Goal: Transaction & Acquisition: Purchase product/service

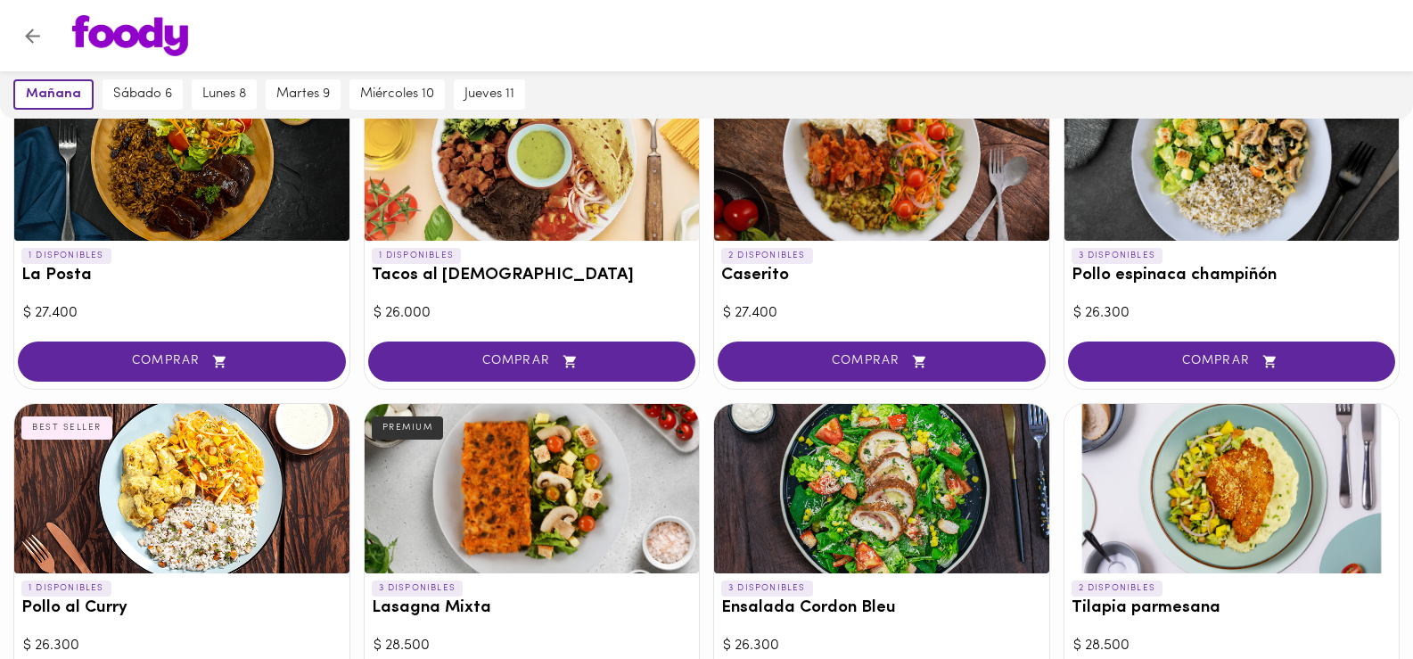
scroll to position [606, 0]
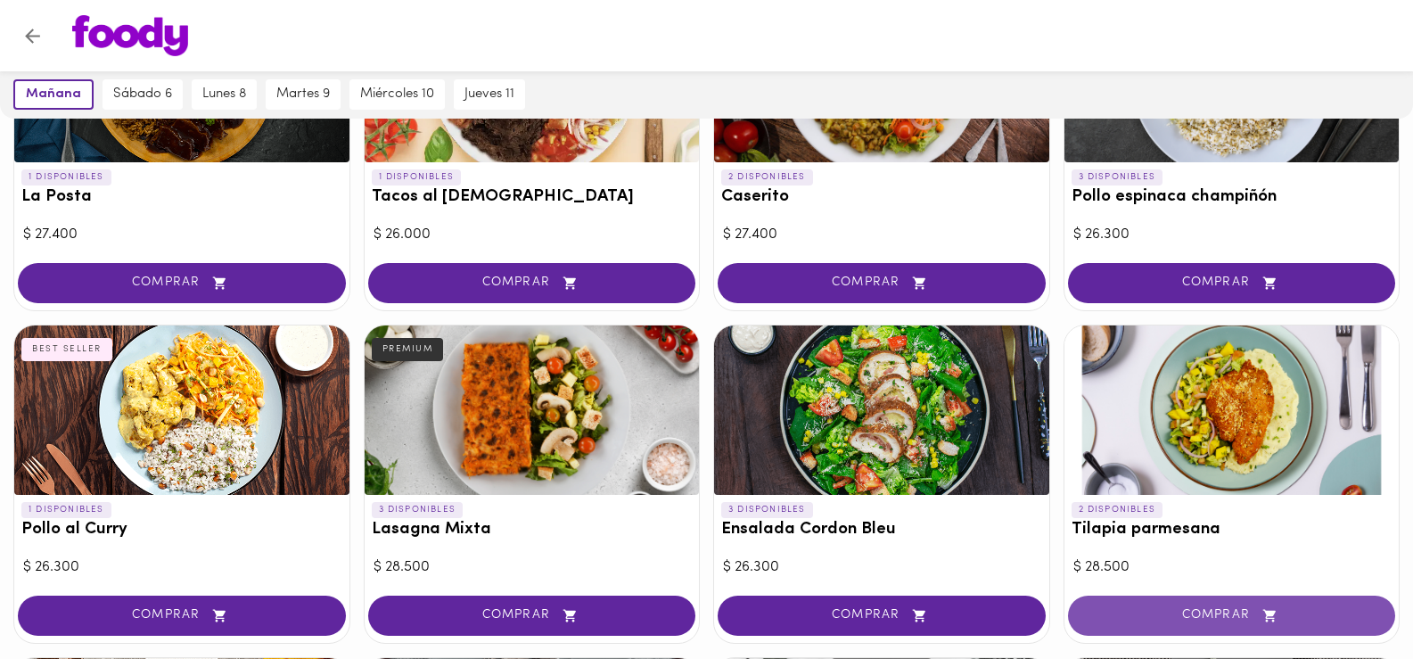
click at [1229, 613] on span "COMPRAR" at bounding box center [1231, 615] width 283 height 15
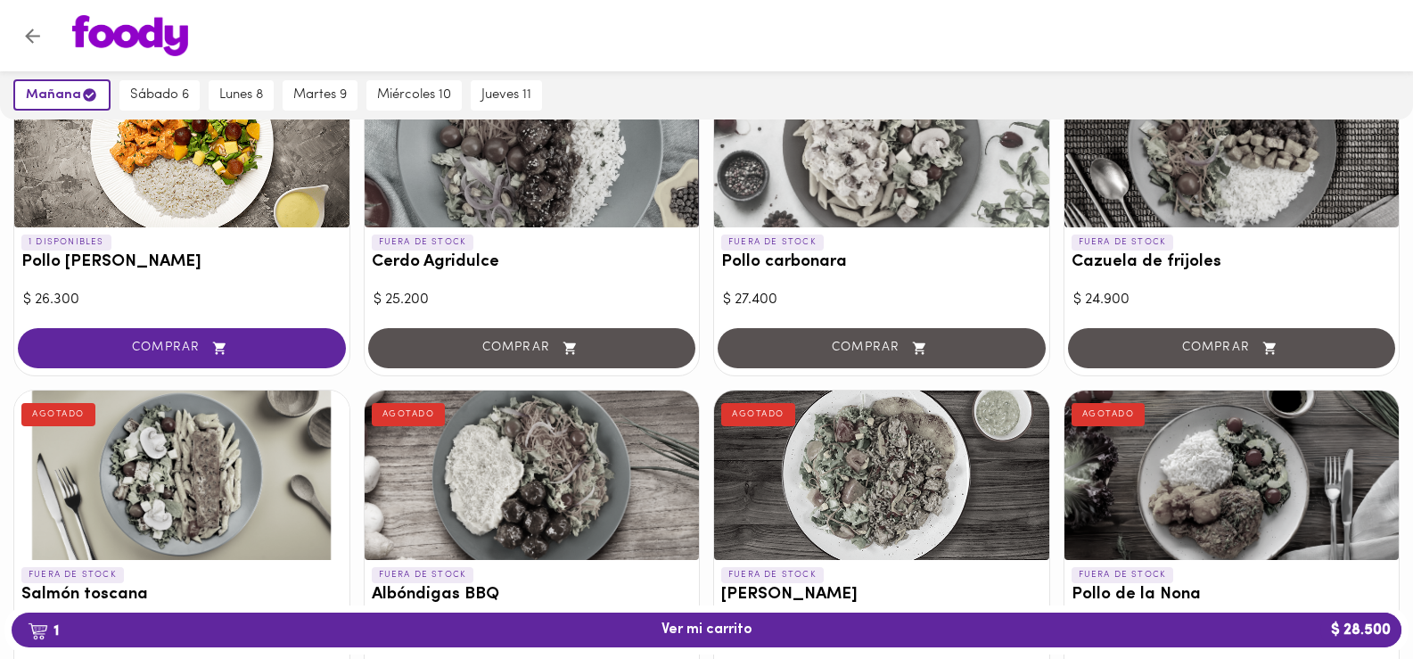
scroll to position [1211, 0]
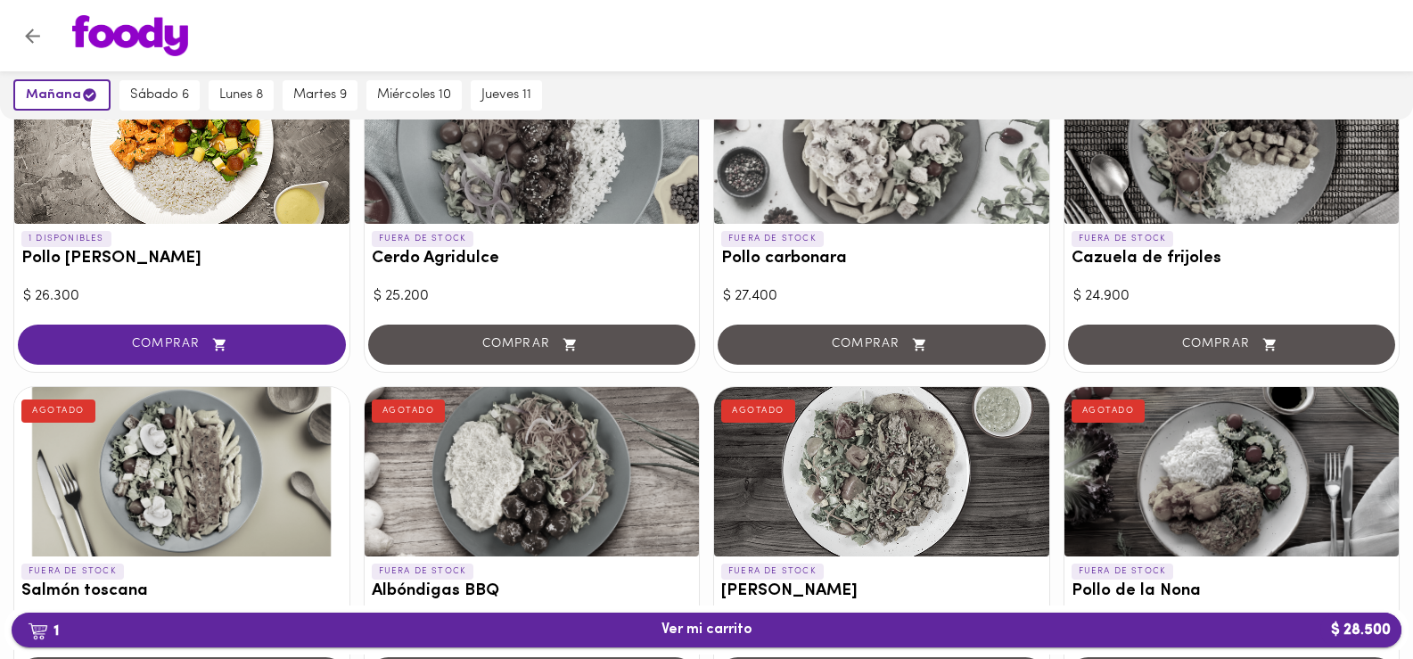
click at [725, 626] on span "1 Ver mi carrito $ 28.500" at bounding box center [706, 629] width 91 height 17
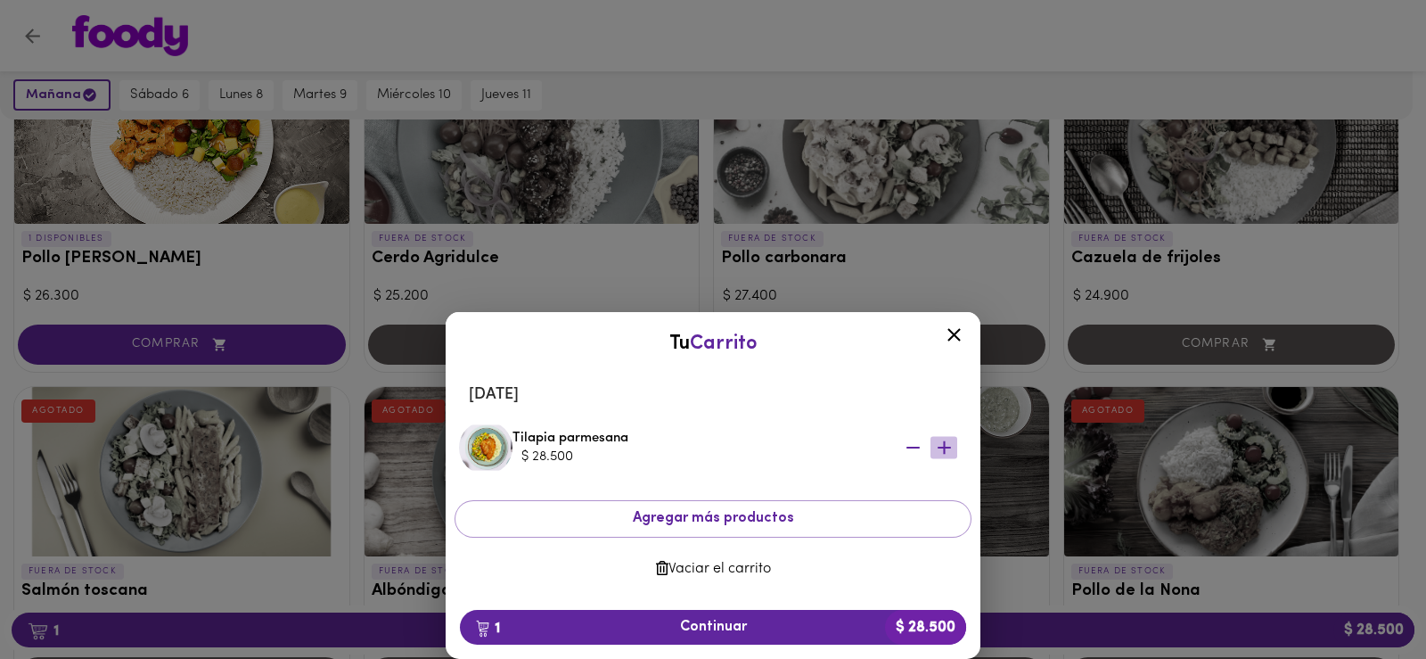
click at [949, 445] on icon "button" at bounding box center [944, 448] width 22 height 22
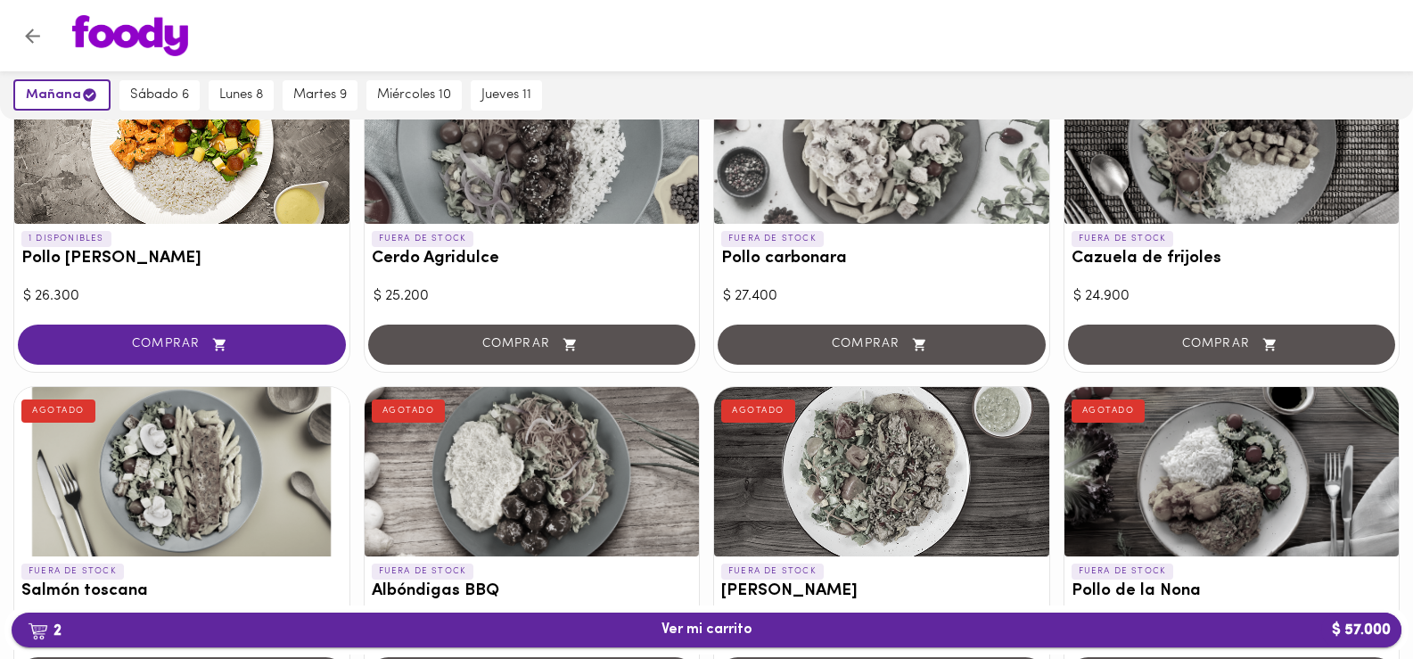
click at [733, 627] on span "2 Ver mi carrito $ 57.000" at bounding box center [706, 629] width 91 height 17
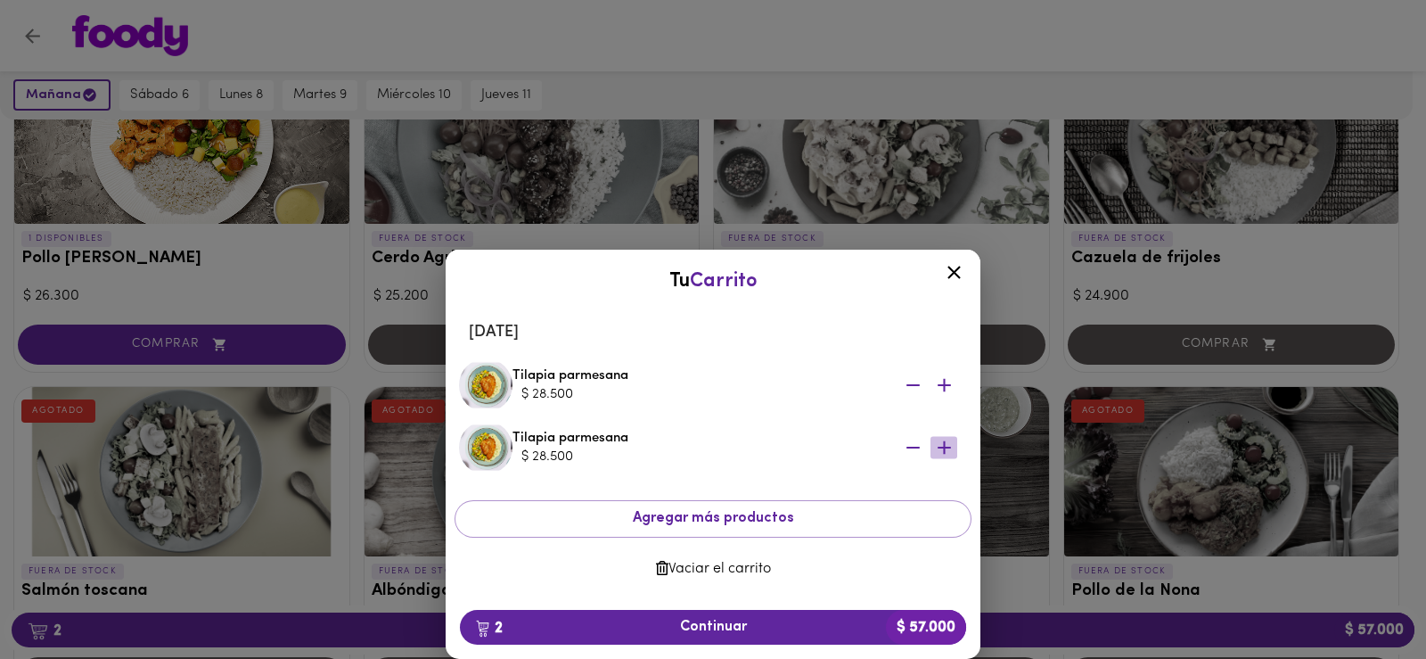
click at [944, 449] on icon "button" at bounding box center [944, 447] width 13 height 13
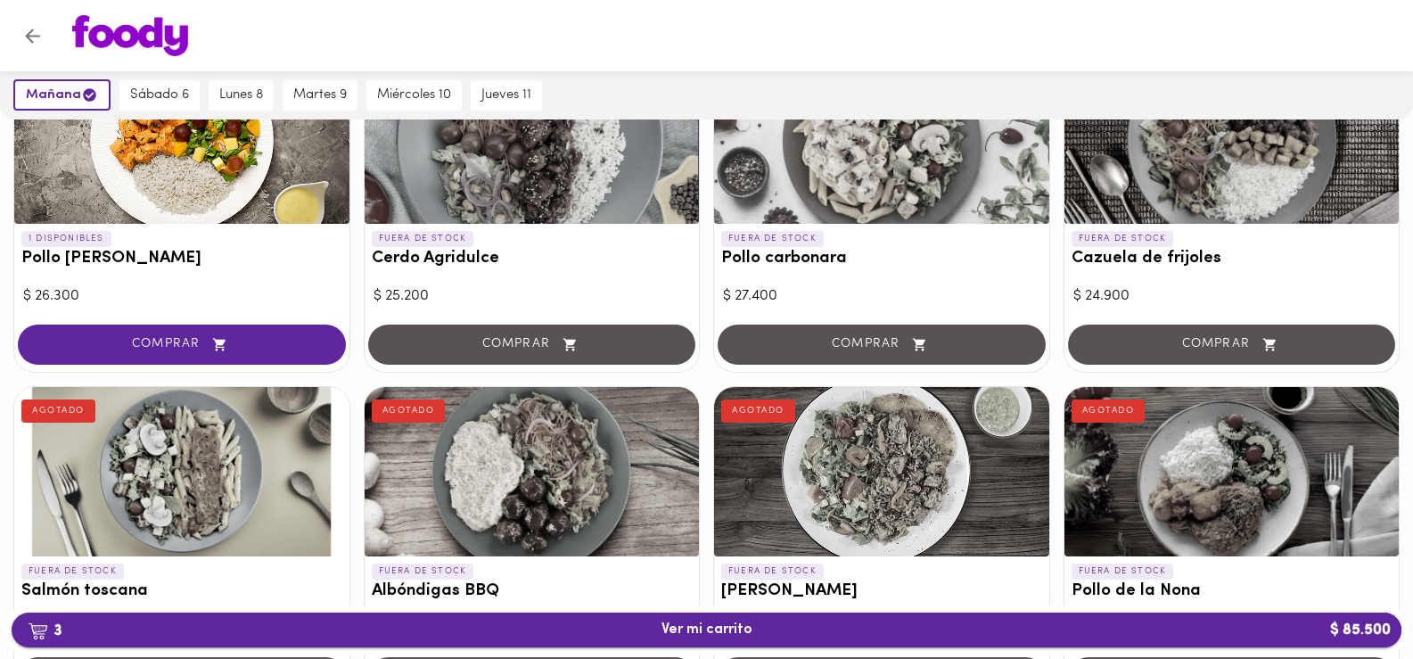
click at [690, 628] on span "3 Ver mi carrito $ 85.500" at bounding box center [706, 629] width 91 height 17
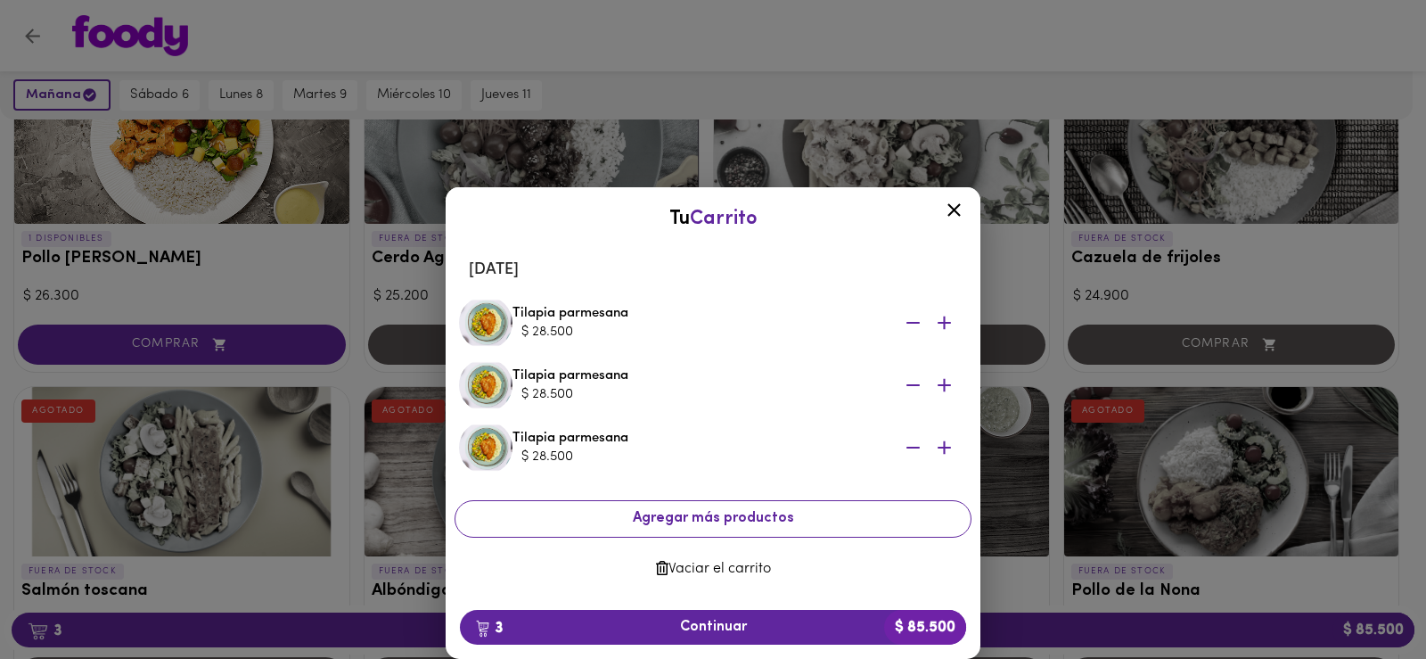
click at [751, 522] on span "Agregar más productos" at bounding box center [713, 518] width 487 height 17
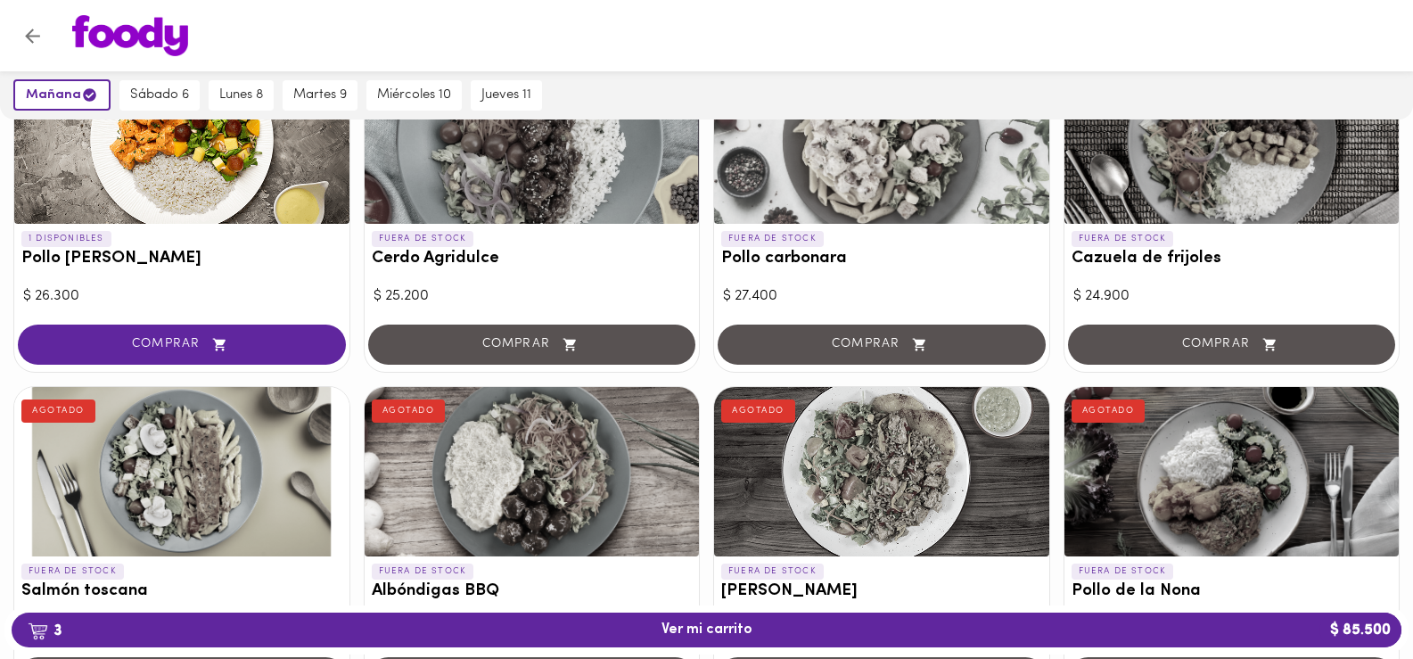
click at [1407, 403] on div "1 DISPONIBLES Mazorcada Chicken Bacon INDULGENTE $ 25.200 COMPRAR 1 DISPONIBLES…" at bounding box center [706, 132] width 1413 height 2180
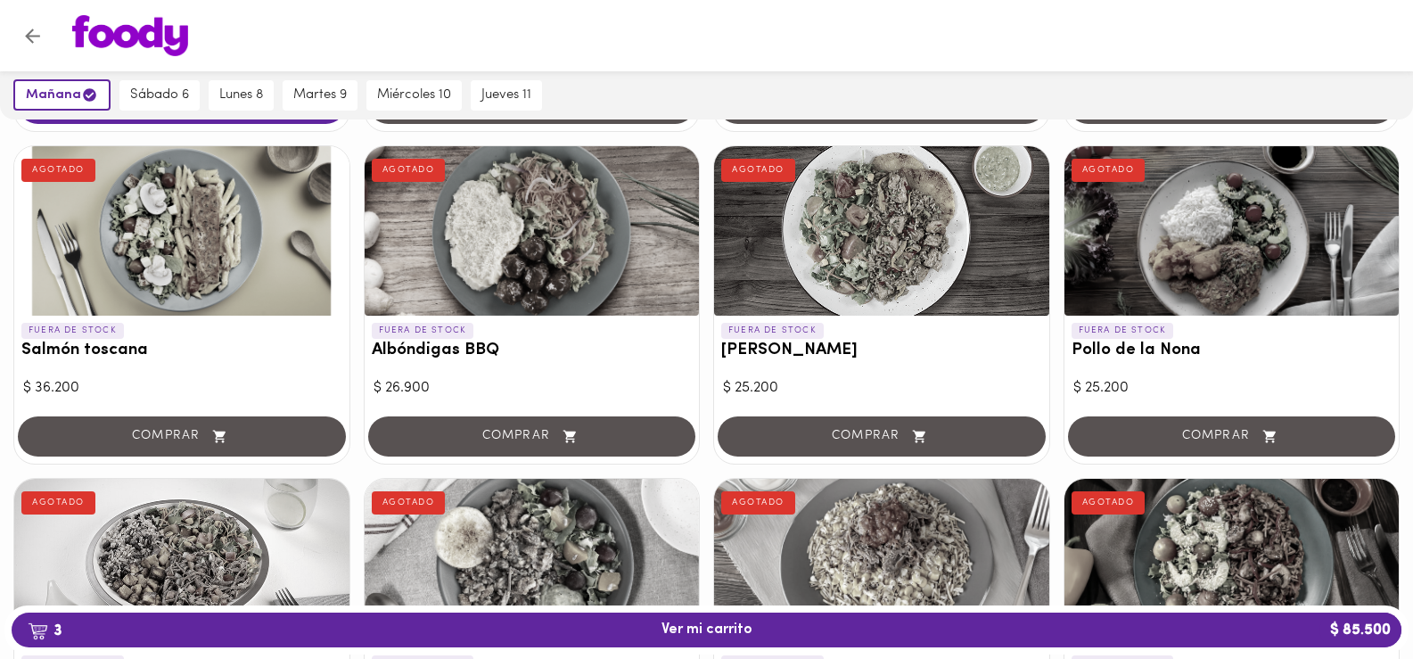
scroll to position [1863, 0]
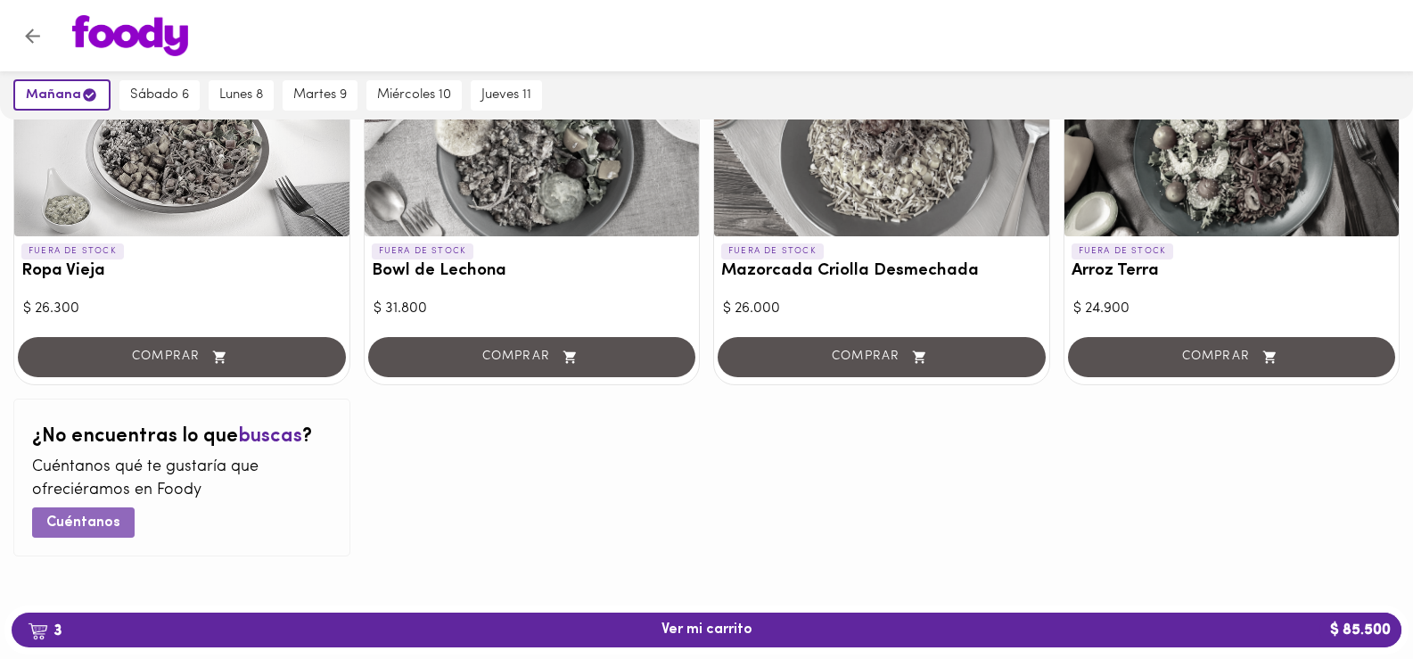
click at [98, 519] on span "Cuéntanos" at bounding box center [83, 522] width 74 height 17
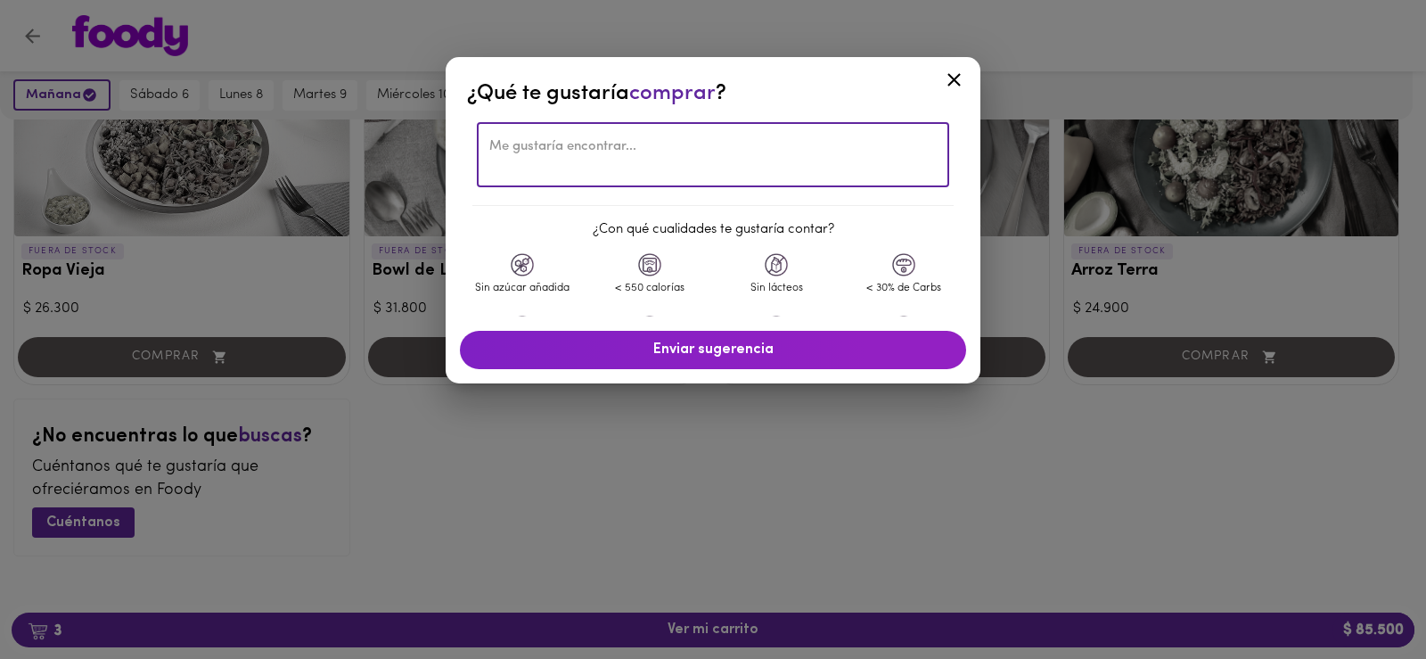
click at [569, 146] on textarea at bounding box center [713, 155] width 448 height 32
type textarea "tienes sopas o cremas"
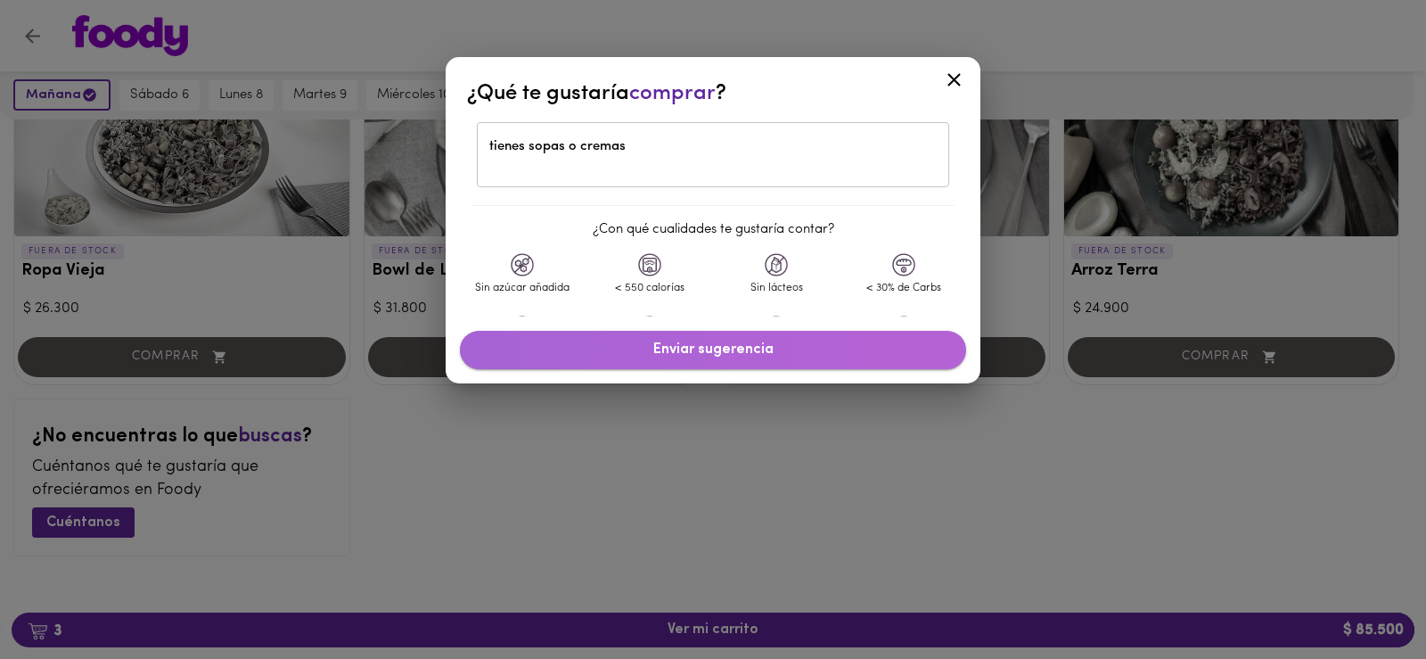
click at [764, 345] on span "Enviar sugerencia" at bounding box center [713, 349] width 471 height 17
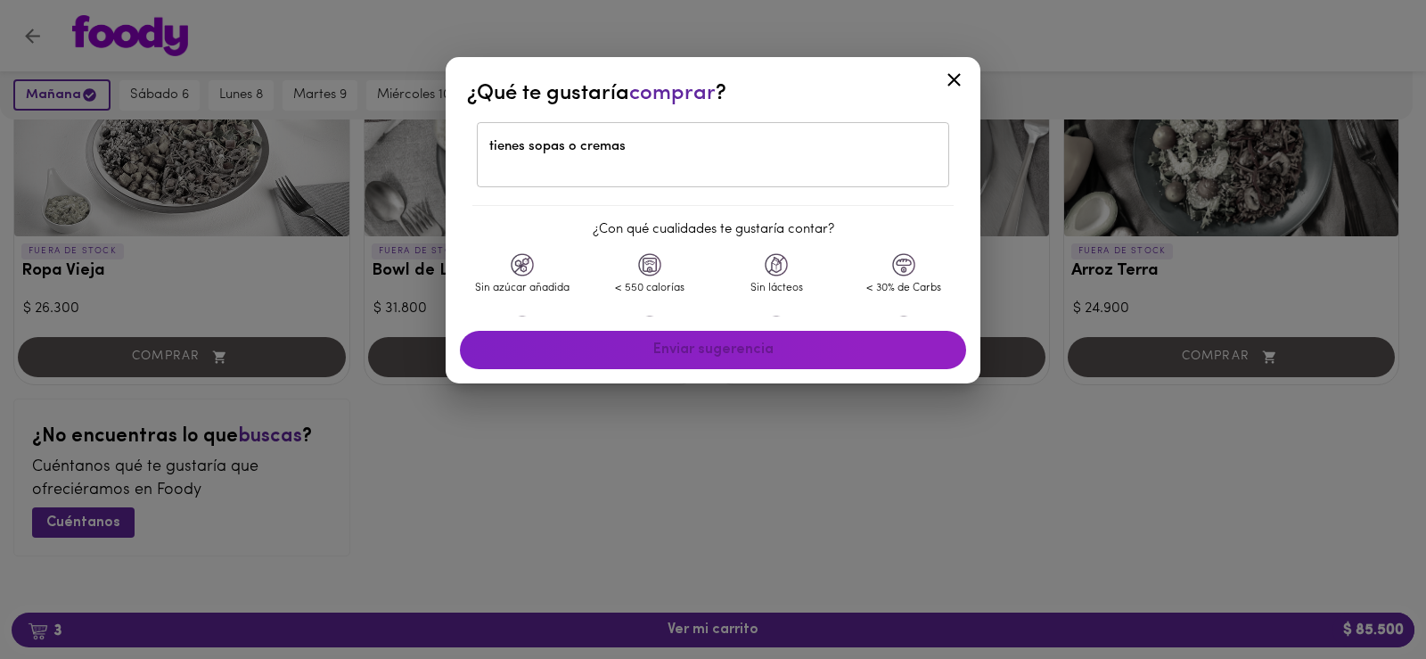
click at [530, 267] on img at bounding box center [522, 264] width 23 height 23
drag, startPoint x: 762, startPoint y: 354, endPoint x: 810, endPoint y: 308, distance: 66.8
click at [772, 348] on div "Enviar sugerencia" at bounding box center [713, 350] width 521 height 53
click at [955, 79] on icon at bounding box center [954, 79] width 13 height 13
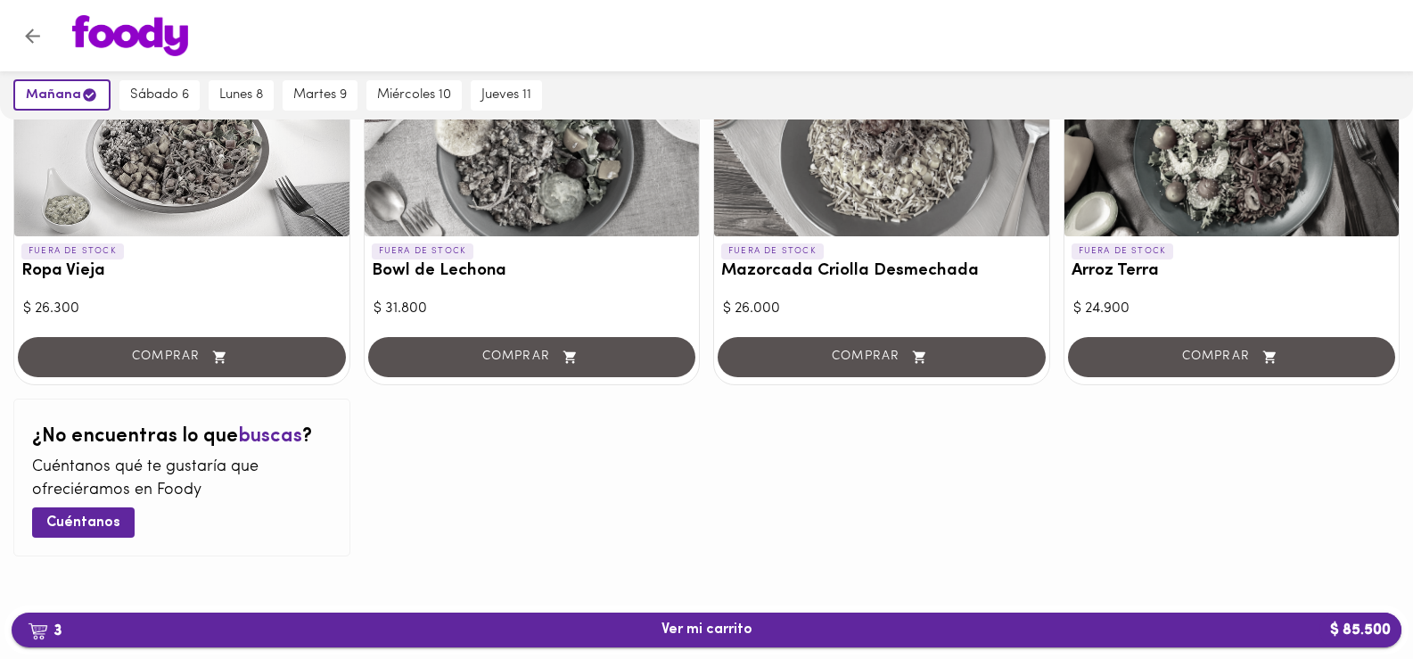
click at [703, 621] on span "3 Ver mi carrito $ 85.500" at bounding box center [706, 629] width 91 height 17
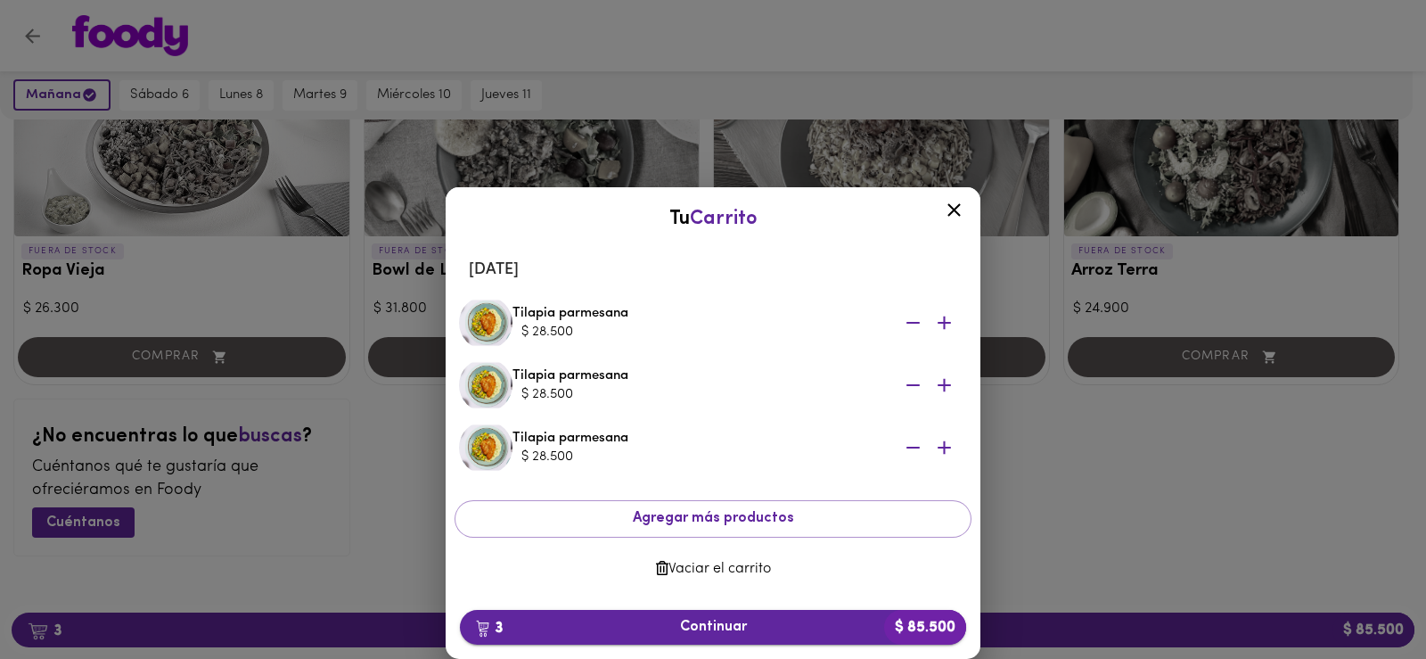
click at [742, 626] on span "3 Continuar $ 85.500" at bounding box center [713, 627] width 478 height 17
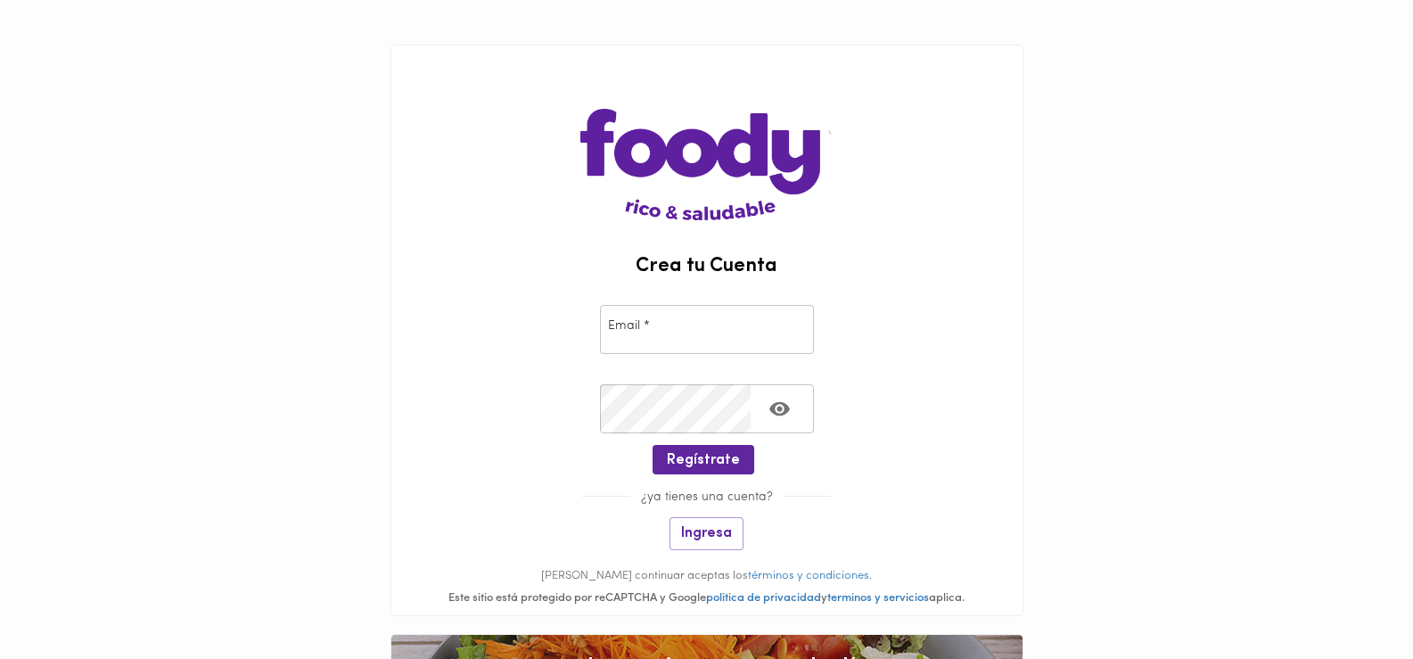
type input "blaluri@hotmail.com"
click at [776, 401] on icon "Toggle password visibility" at bounding box center [779, 409] width 22 height 22
click at [698, 462] on span "Regístrate" at bounding box center [703, 460] width 73 height 17
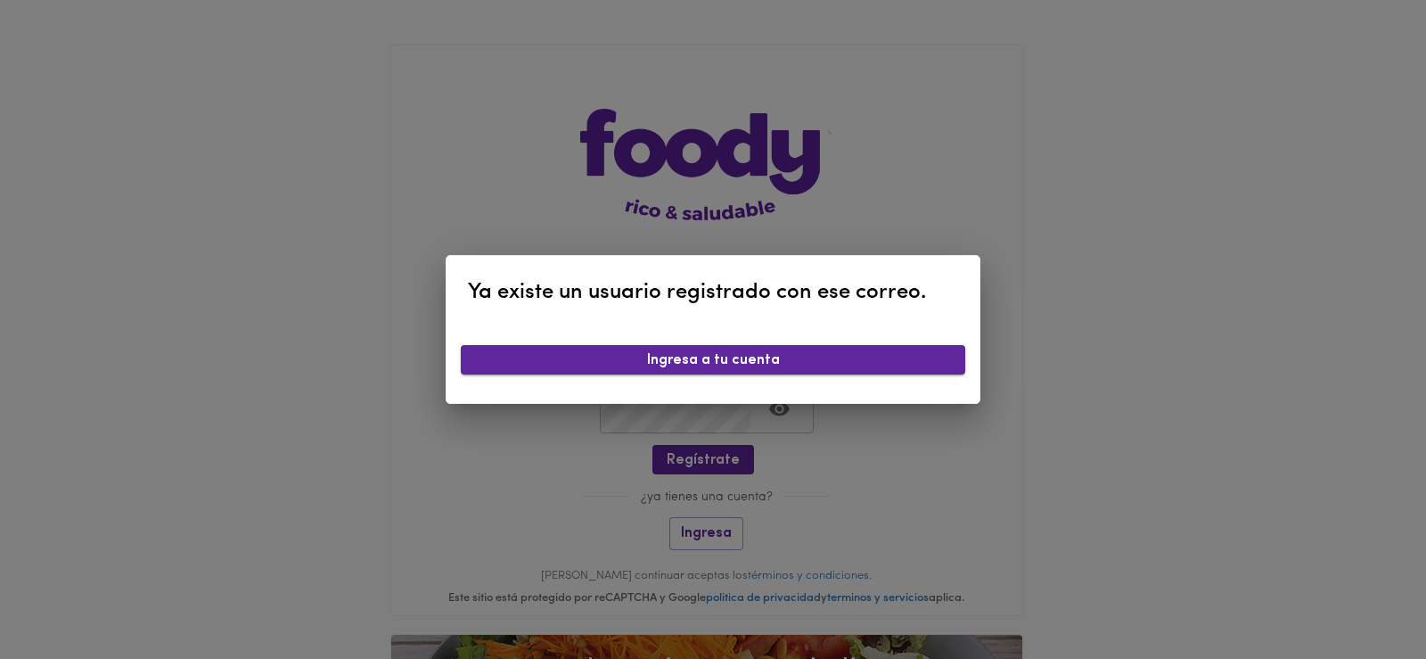
click at [733, 359] on span "Ingresa a tu cuenta" at bounding box center [713, 360] width 476 height 17
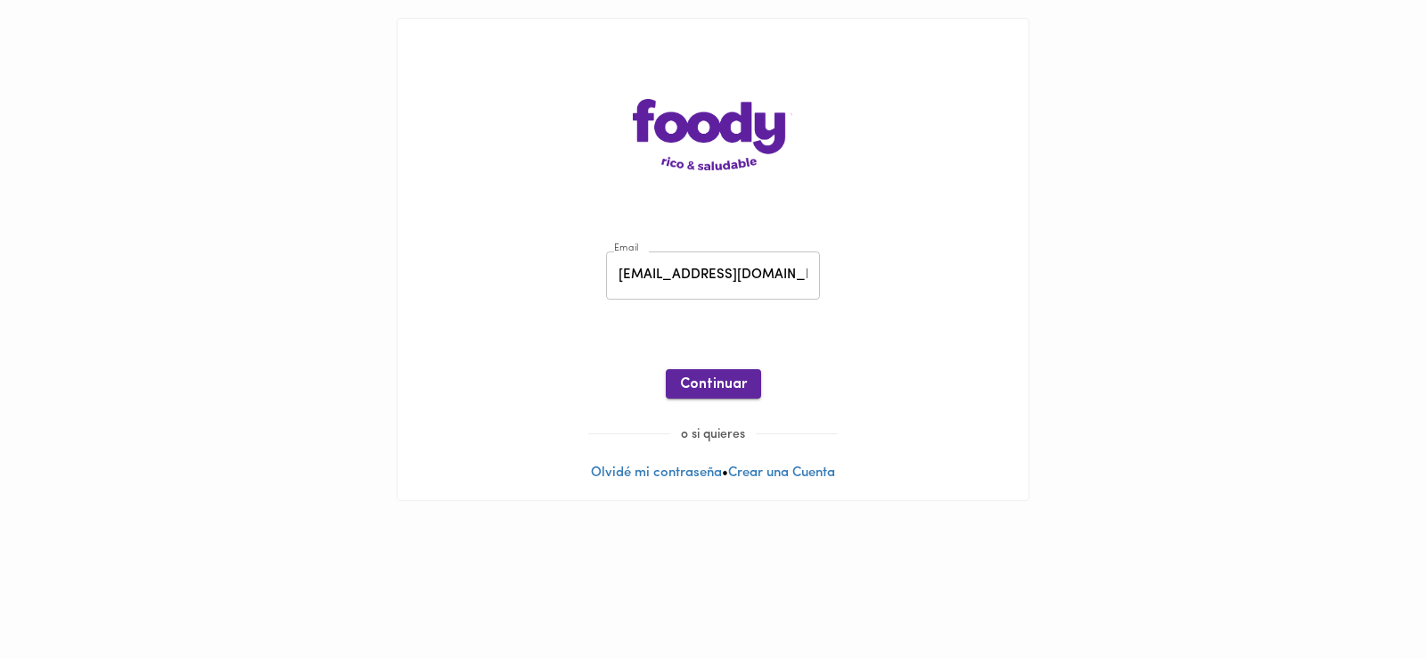
click at [714, 383] on span "Continuar" at bounding box center [713, 384] width 67 height 17
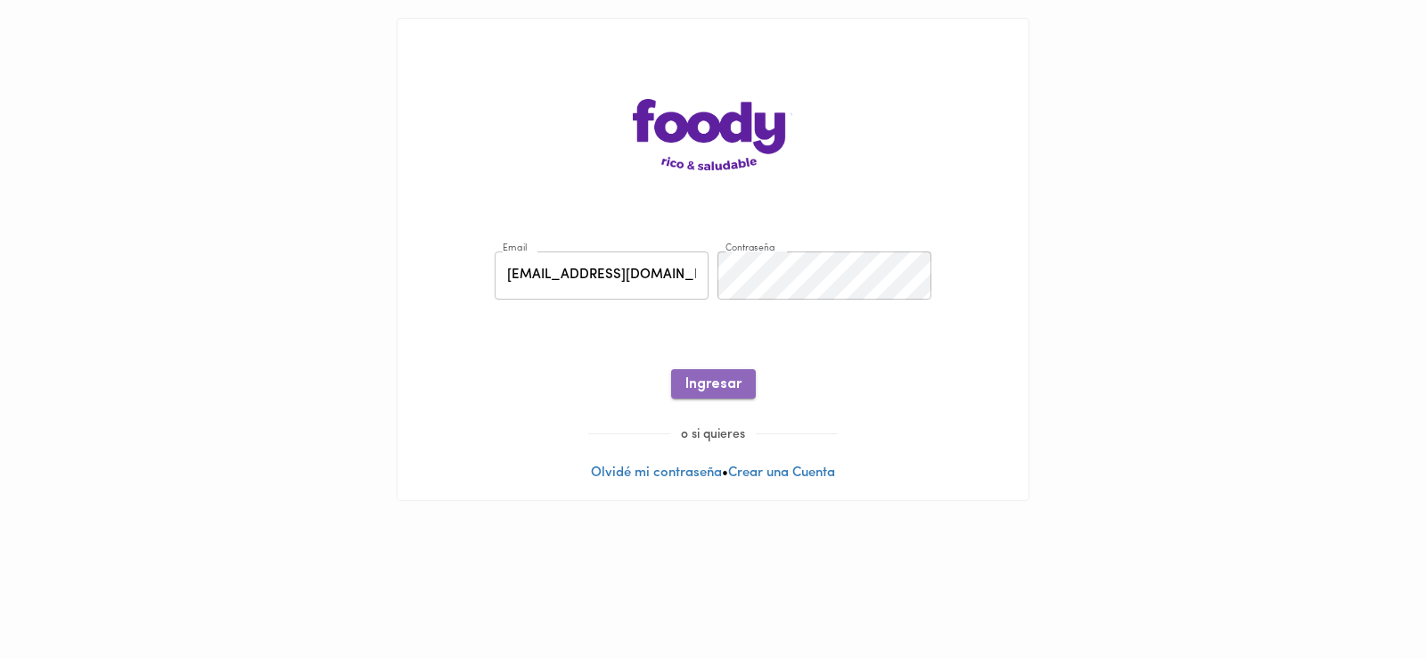
click at [733, 381] on span "Ingresar" at bounding box center [714, 384] width 56 height 17
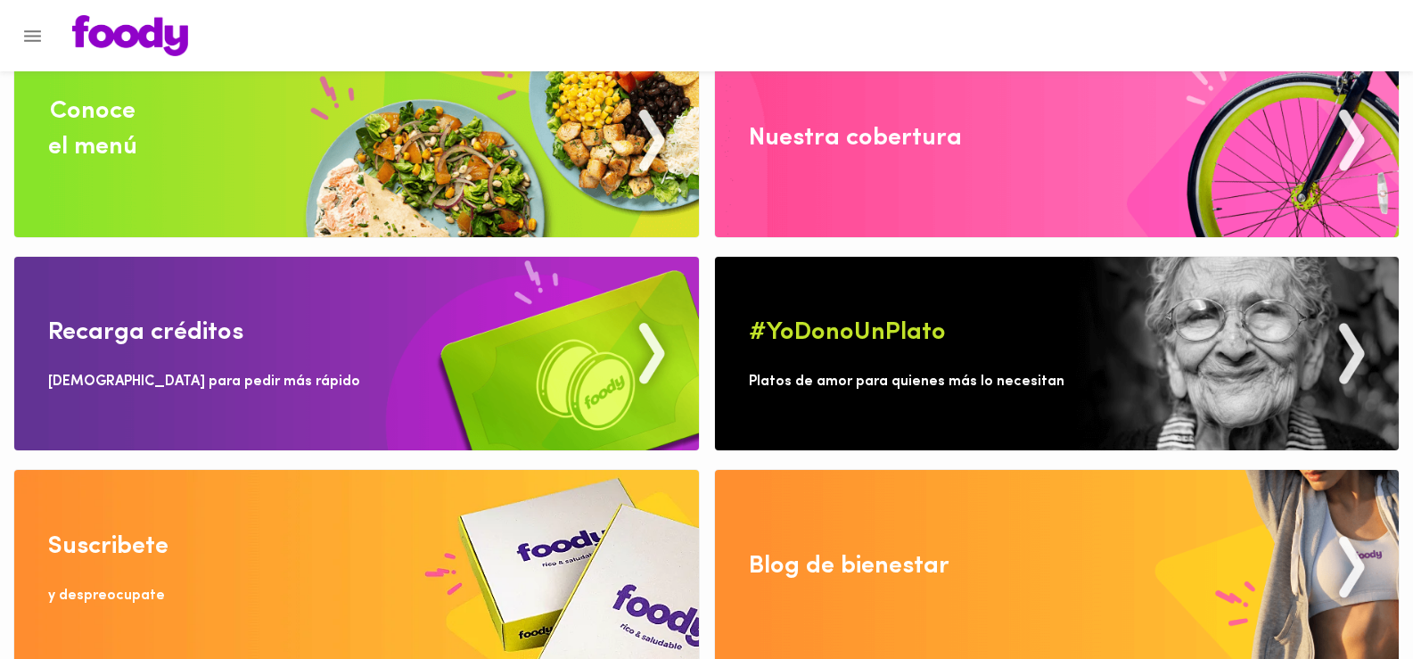
scroll to position [61, 0]
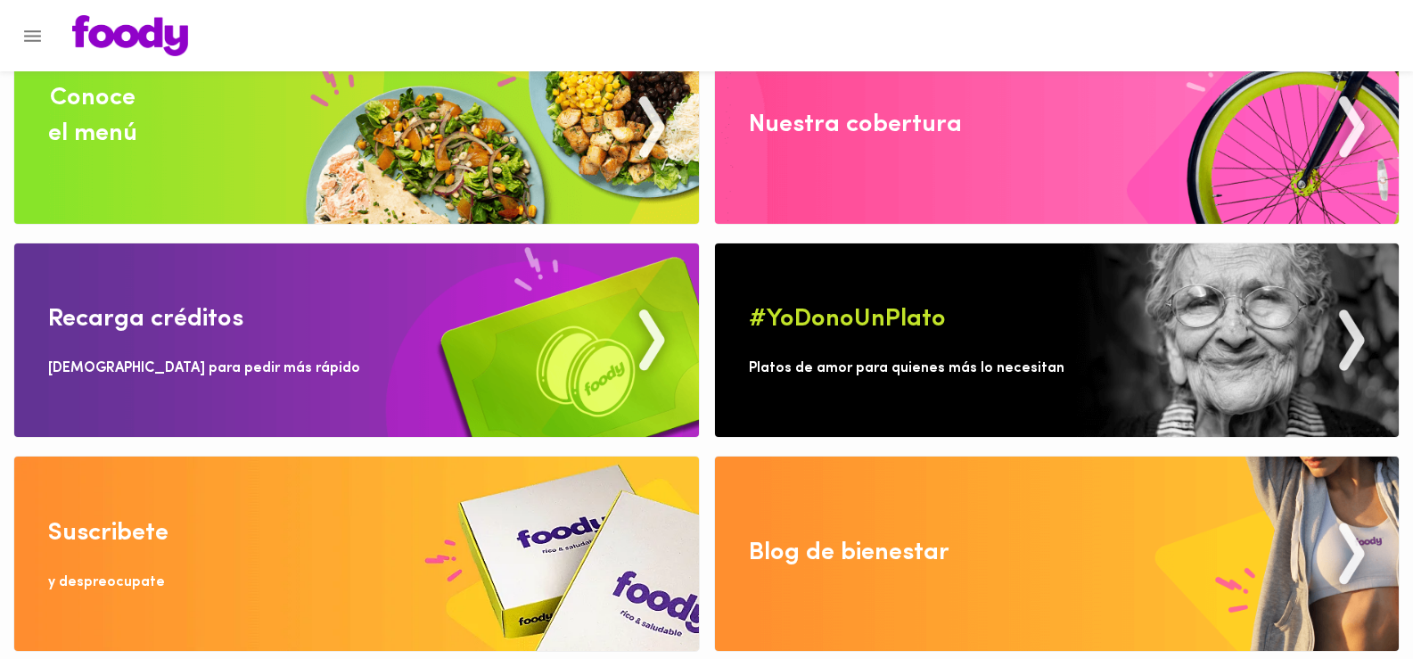
drag, startPoint x: 1425, startPoint y: 170, endPoint x: 1412, endPoint y: 359, distance: 189.5
click at [1412, 359] on html "0cAFcWeA7KBUOK3d-C-_rlJ_OiYHJq6L7KFkUTnRV8qHzQSmhJ5-K-vxABEbY5fhQ87tOXakDyNGORd…" at bounding box center [706, 295] width 1413 height 712
click at [880, 131] on div "Nuestra cobertura" at bounding box center [855, 125] width 213 height 36
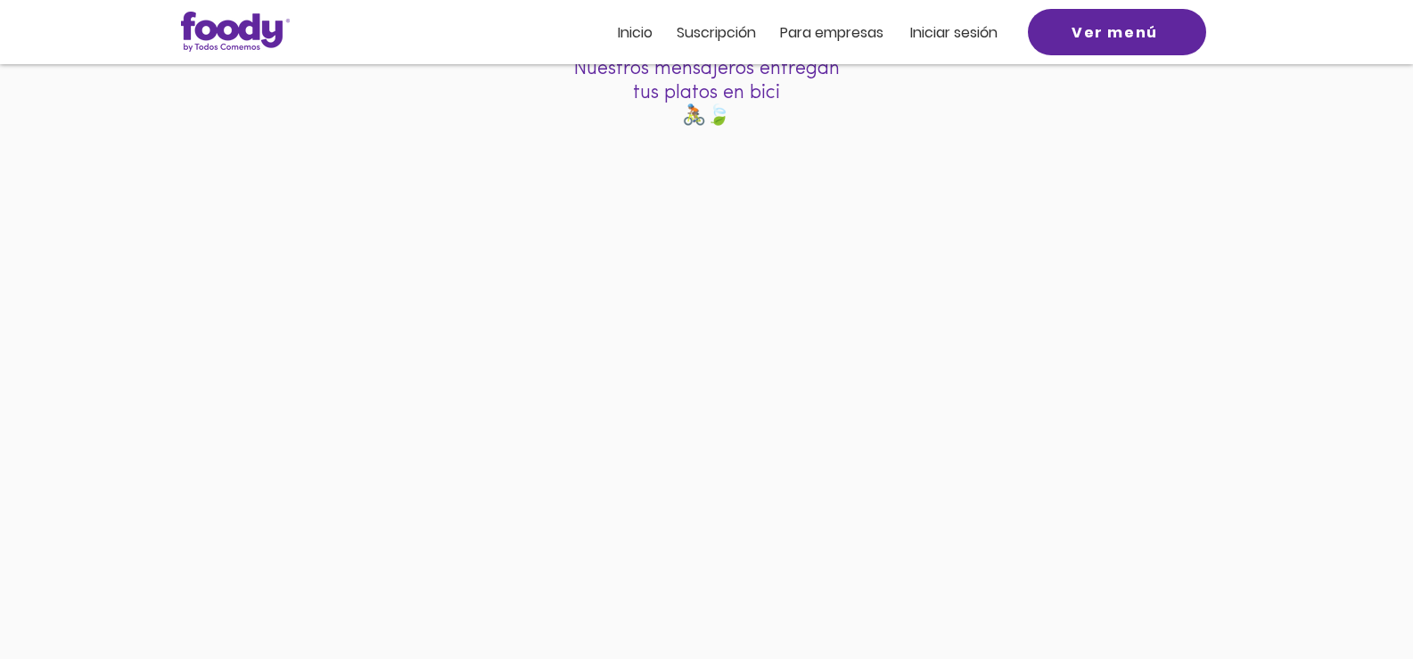
scroll to position [226, 0]
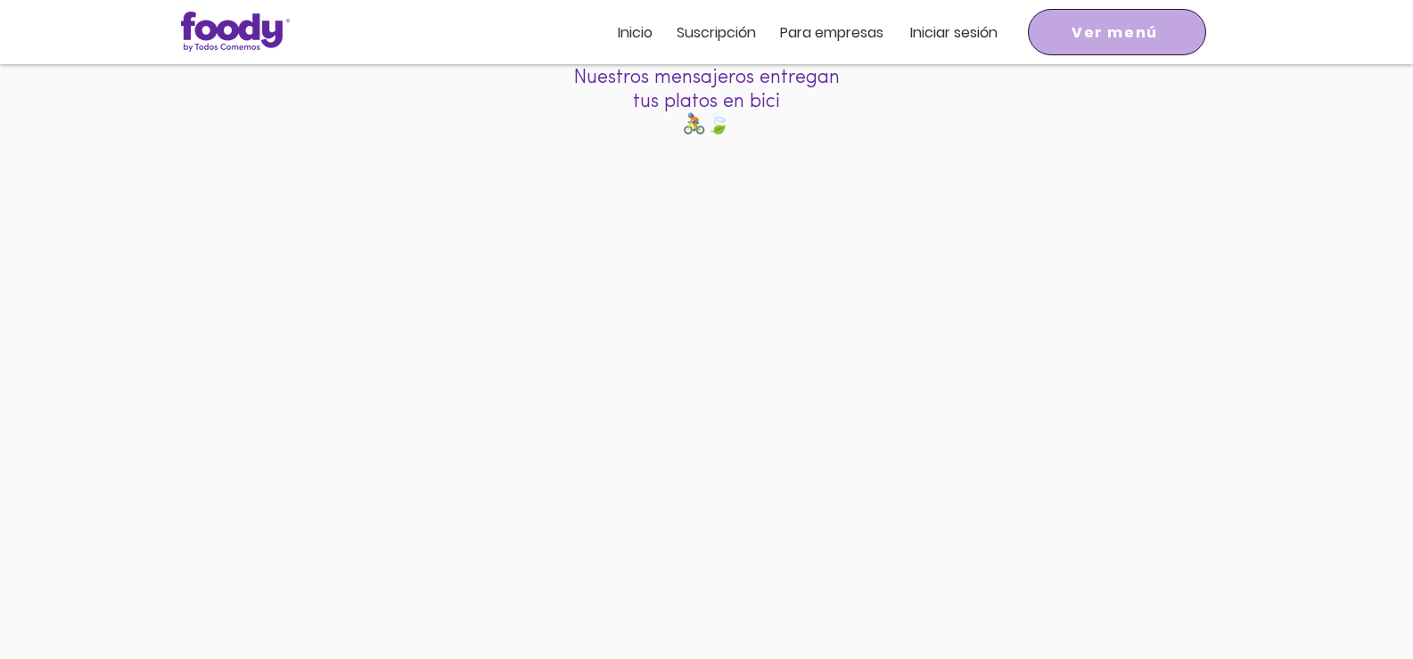
click at [1112, 34] on span "Ver menú" at bounding box center [1115, 32] width 86 height 22
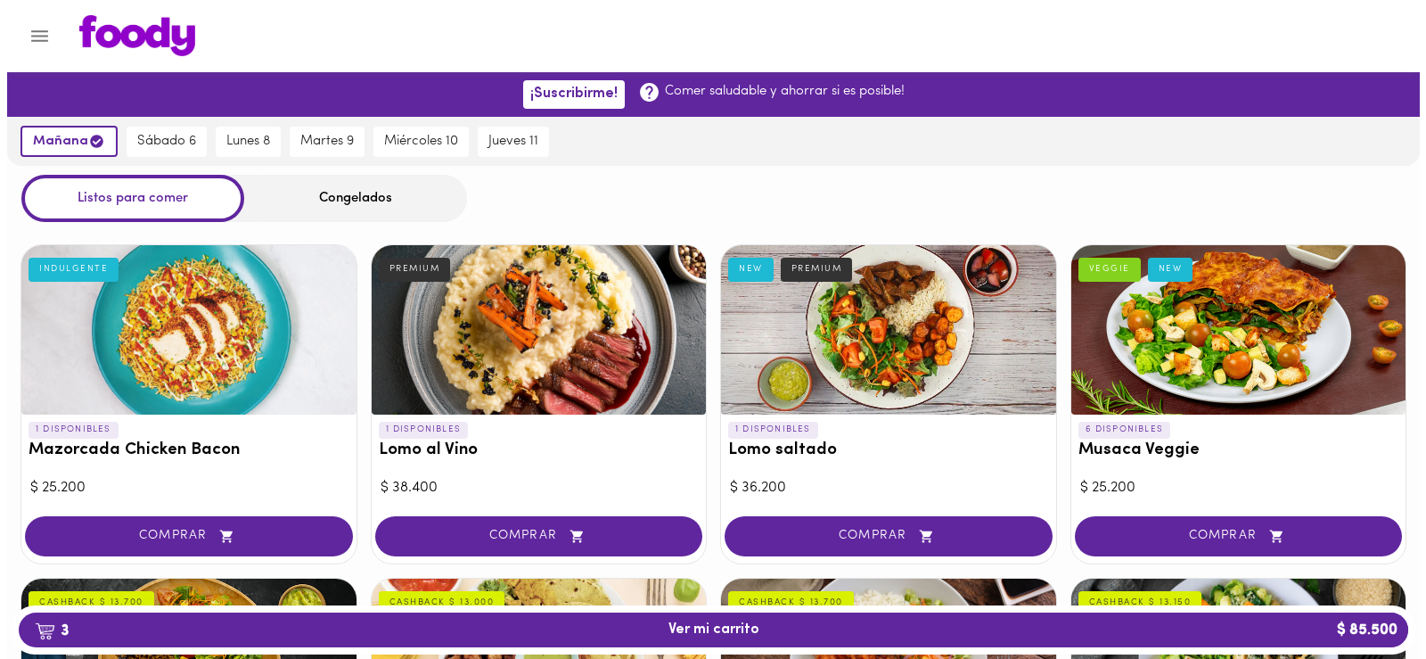
scroll to position [576, 0]
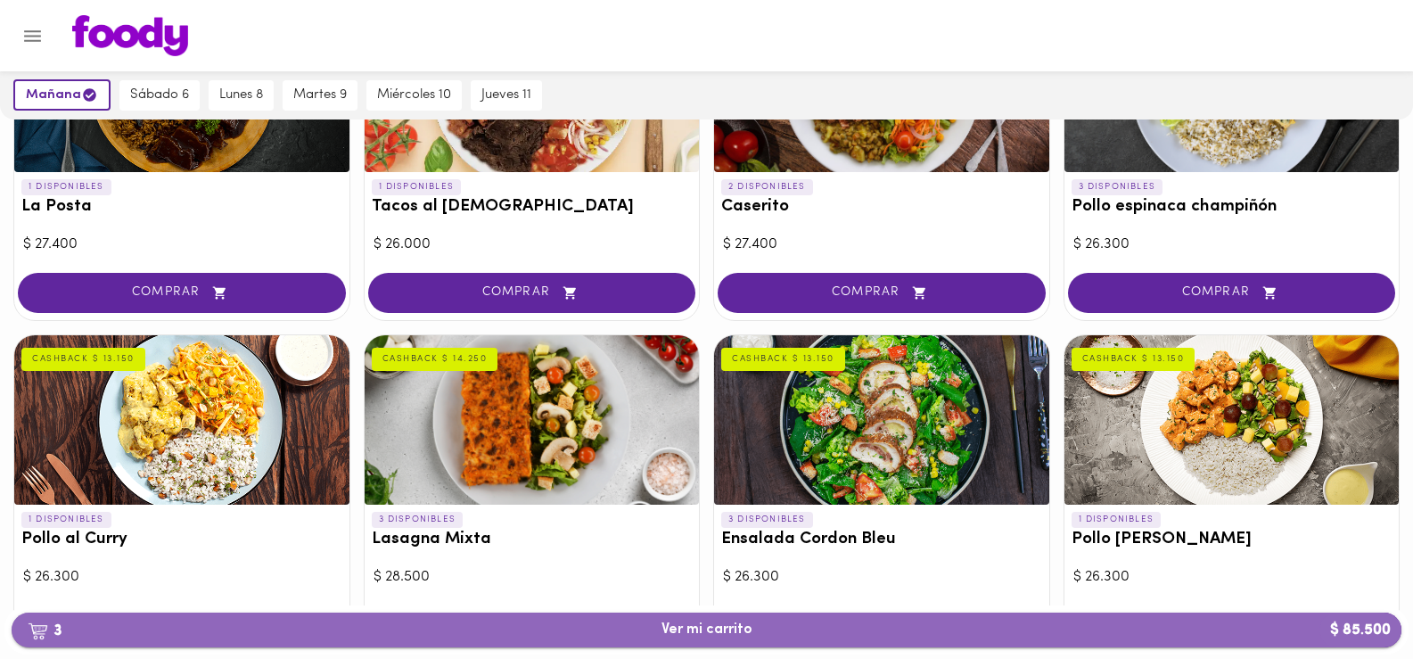
click at [721, 628] on span "3 Ver mi carrito $ 85.500" at bounding box center [706, 629] width 91 height 17
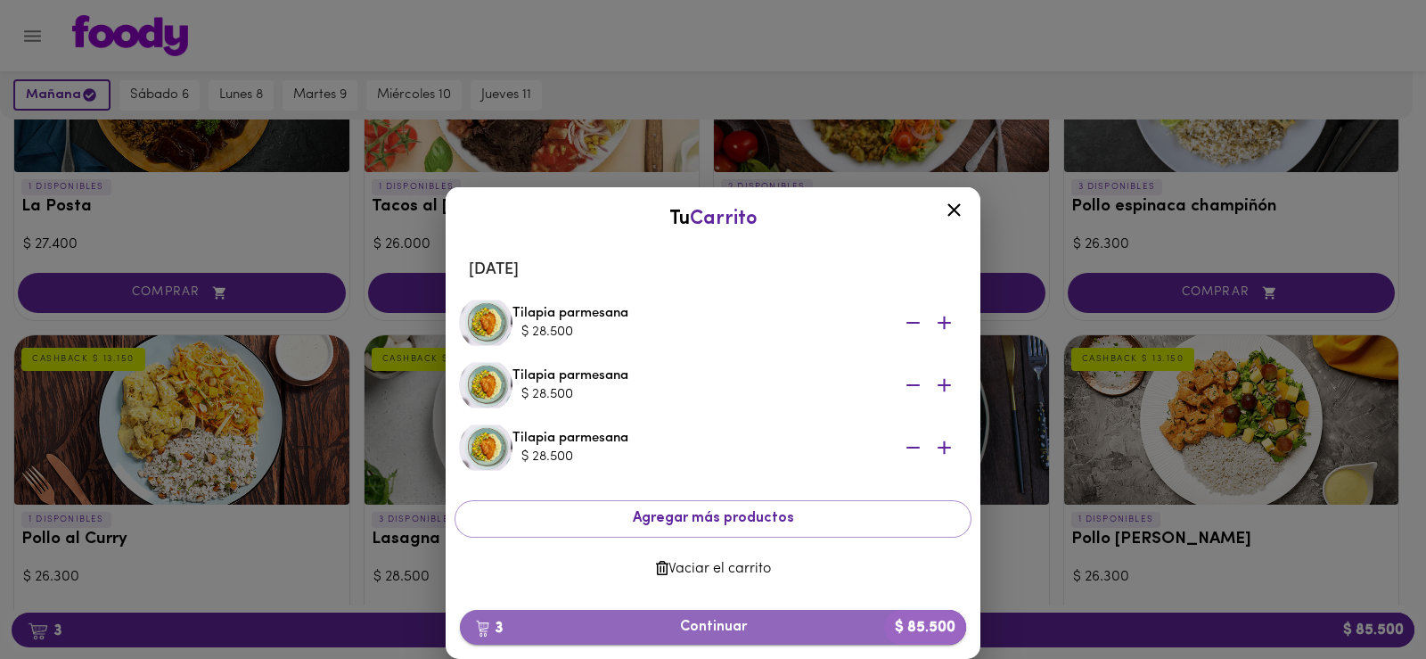
click at [761, 630] on span "3 Continuar $ 85.500" at bounding box center [713, 627] width 478 height 17
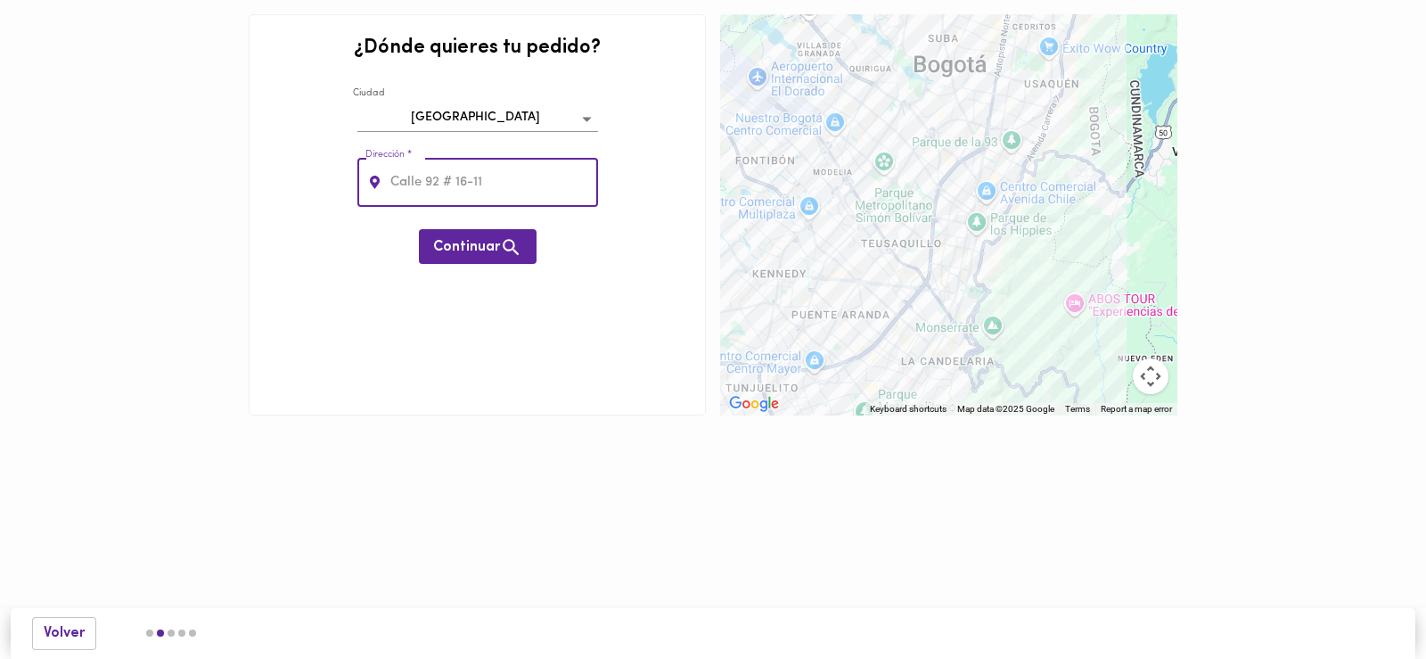
drag, startPoint x: 493, startPoint y: 182, endPoint x: 295, endPoint y: 159, distance: 199.3
click at [295, 159] on div "¿Dónde quieres tu pedido? [GEOGRAPHIC_DATA] bogota Dirección * Dirección * Cont…" at bounding box center [477, 214] width 457 height 401
click at [444, 180] on input "[STREET_ADDRESS]" at bounding box center [492, 182] width 211 height 49
type input "[STREET_ADDRESS]"
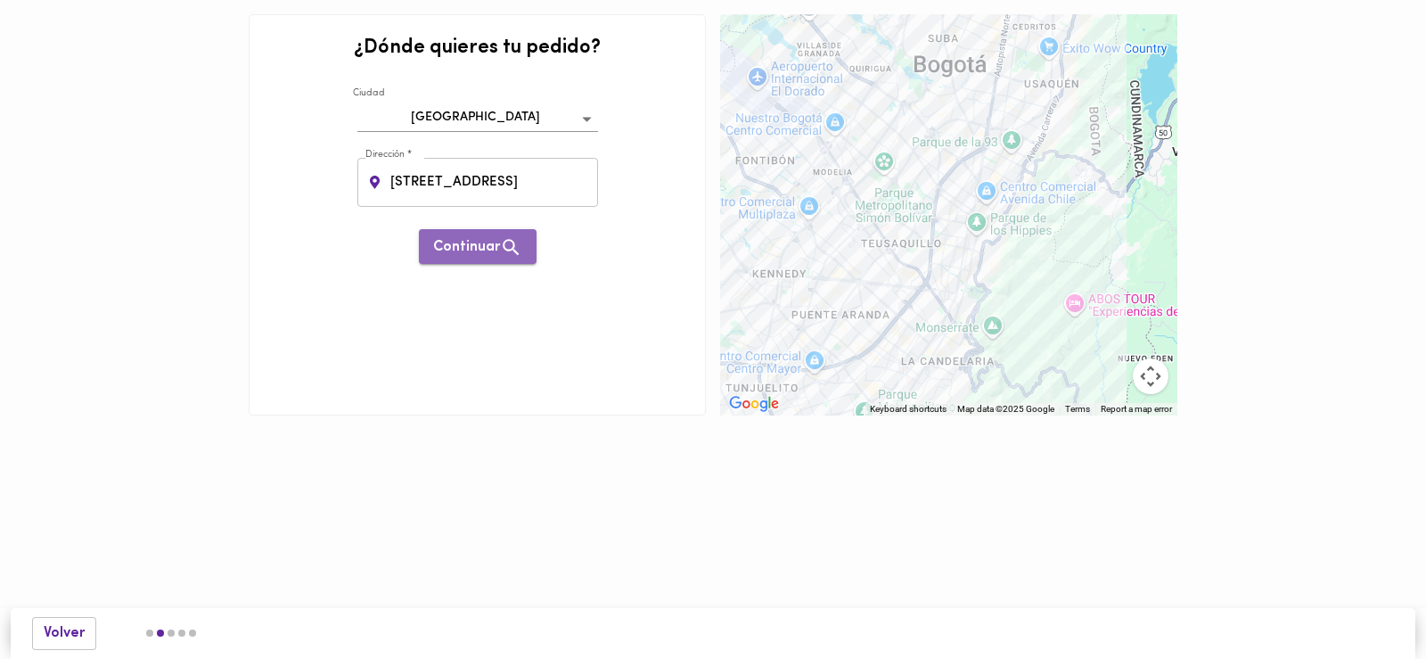
click at [483, 243] on span "Continuar" at bounding box center [477, 247] width 89 height 22
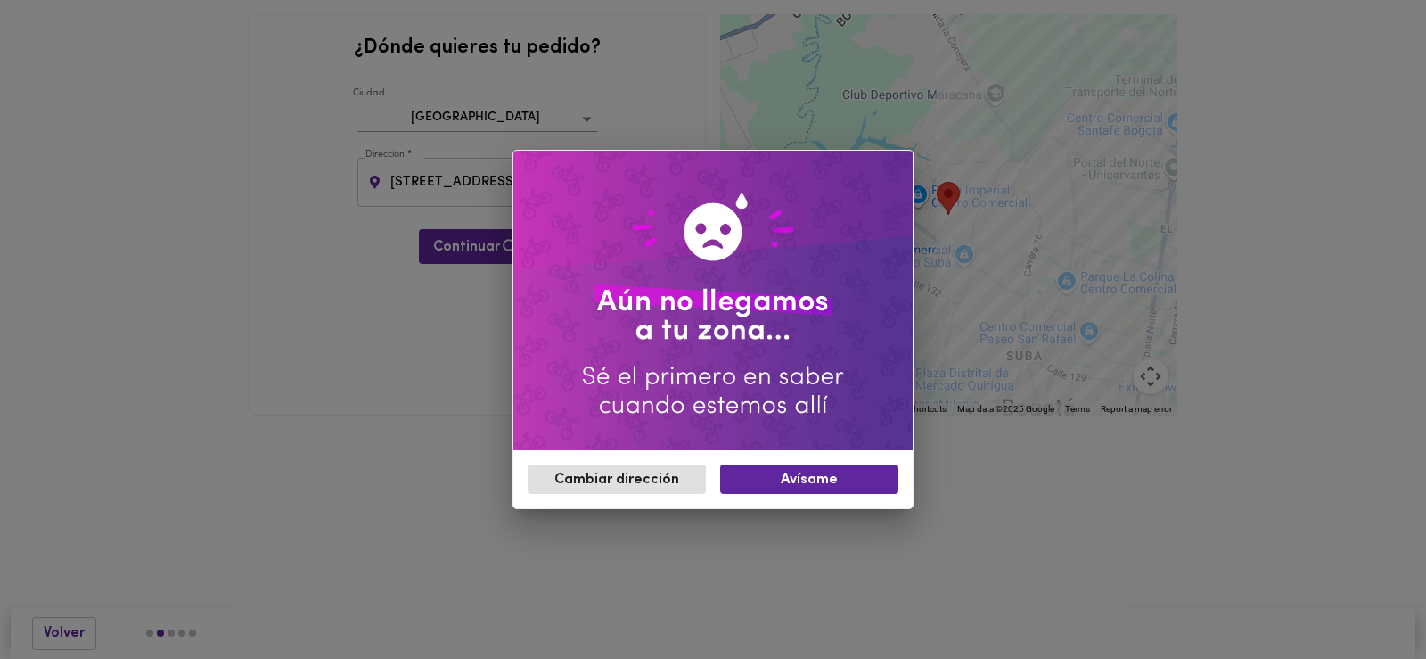
click at [976, 494] on div "Cambiar dirección Avísame" at bounding box center [713, 329] width 1426 height 659
